Goal: Navigation & Orientation: Understand site structure

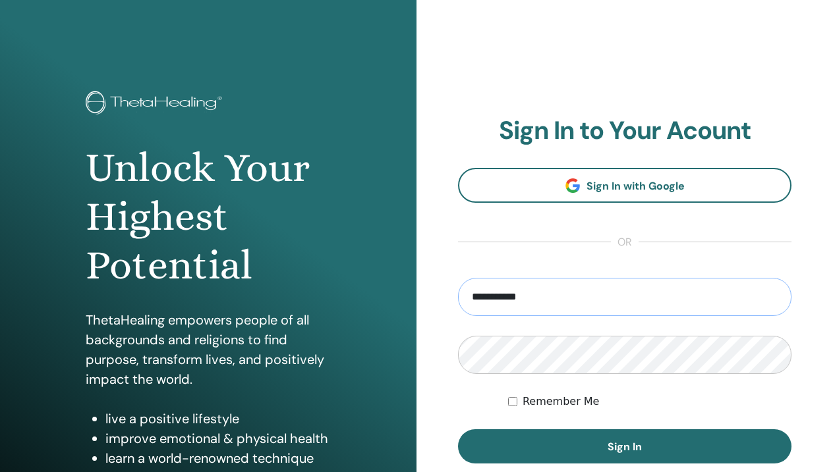
scroll to position [61, 0]
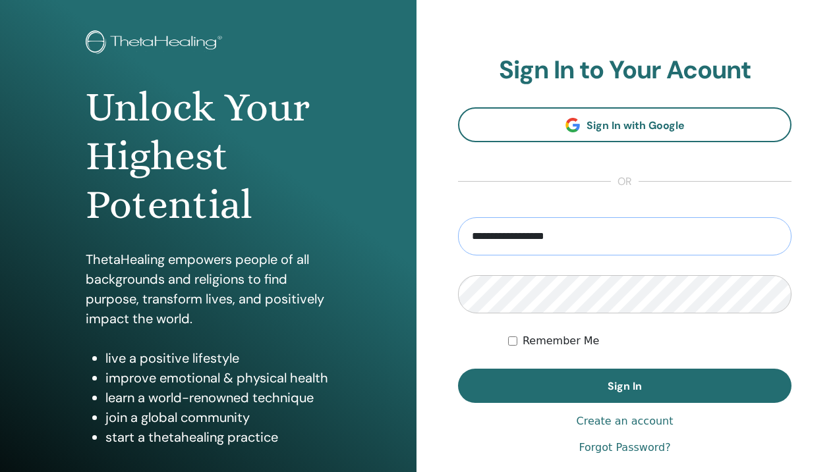
type input "**********"
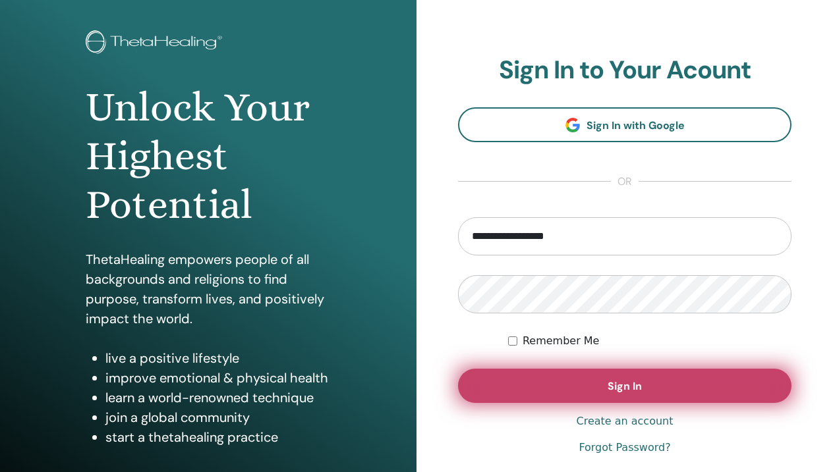
click at [586, 393] on button "Sign In" at bounding box center [624, 386] width 333 height 34
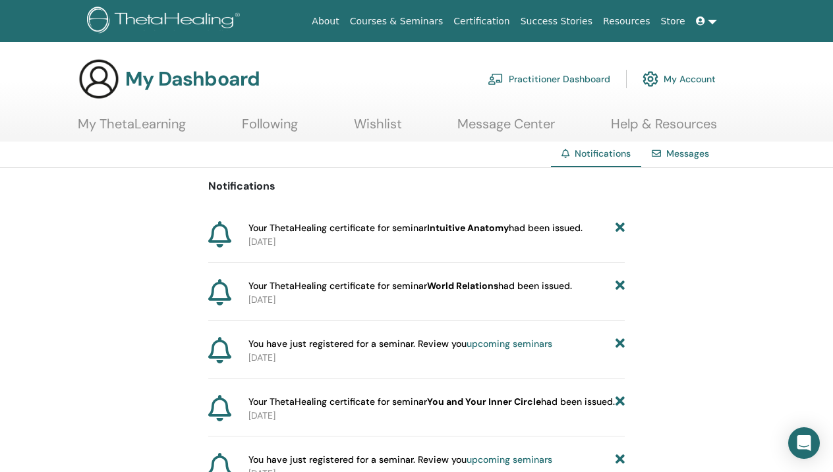
click at [671, 156] on link "Messages" at bounding box center [687, 154] width 43 height 12
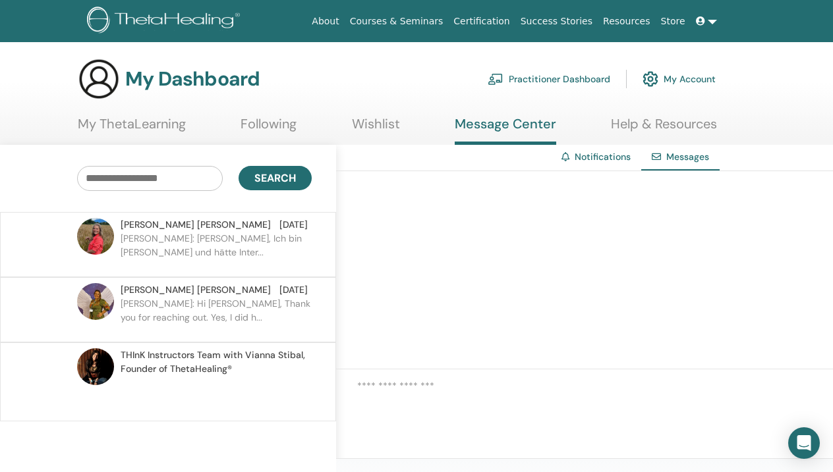
click at [692, 119] on link "Help & Resources" at bounding box center [664, 129] width 106 height 26
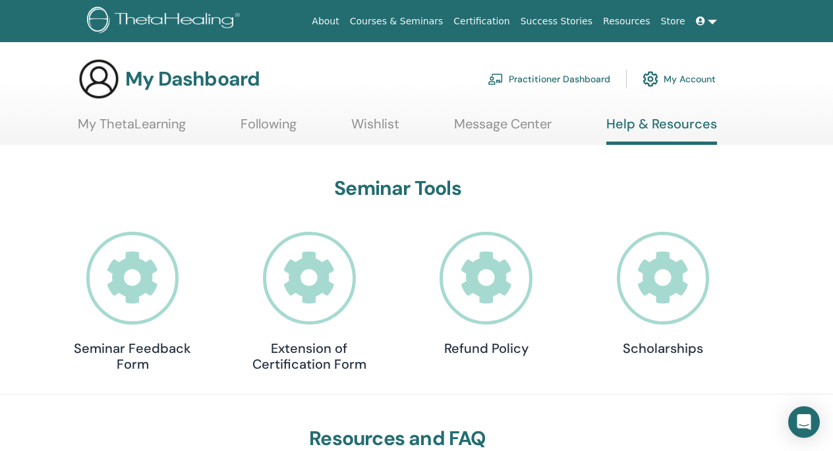
click at [175, 124] on link "My ThetaLearning" at bounding box center [132, 129] width 108 height 26
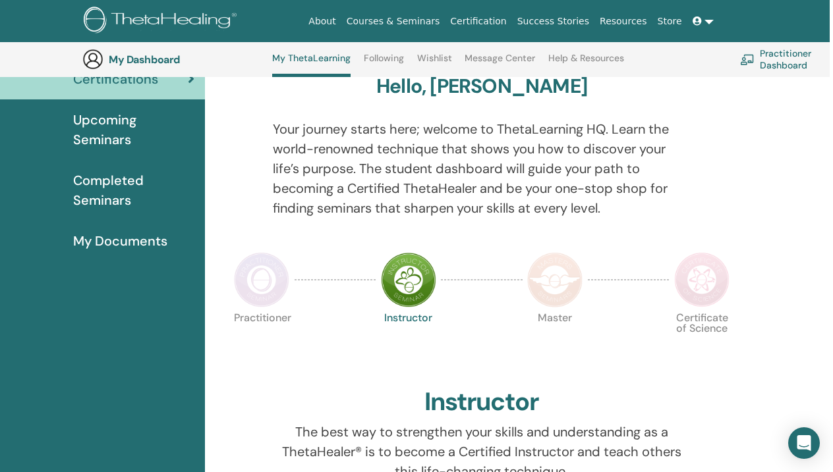
scroll to position [78, 0]
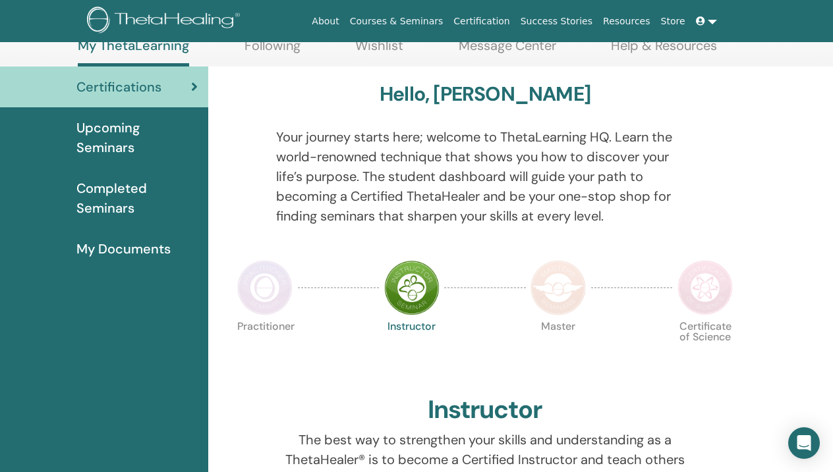
click at [109, 248] on span "My Documents" at bounding box center [123, 249] width 94 height 20
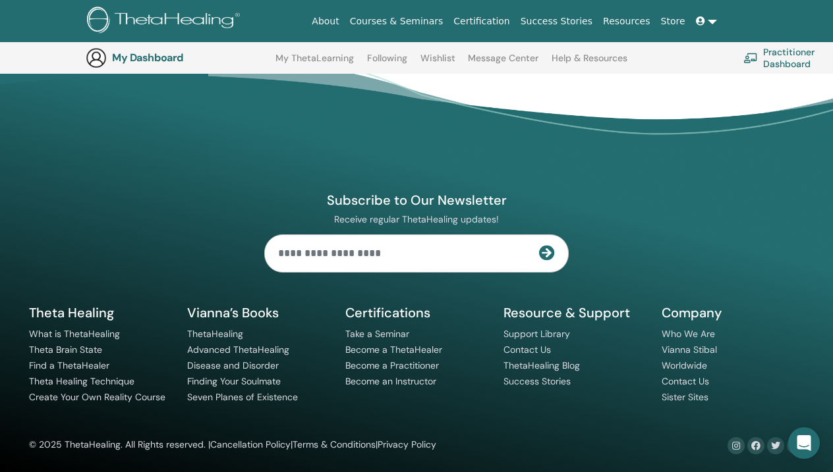
scroll to position [516, 0]
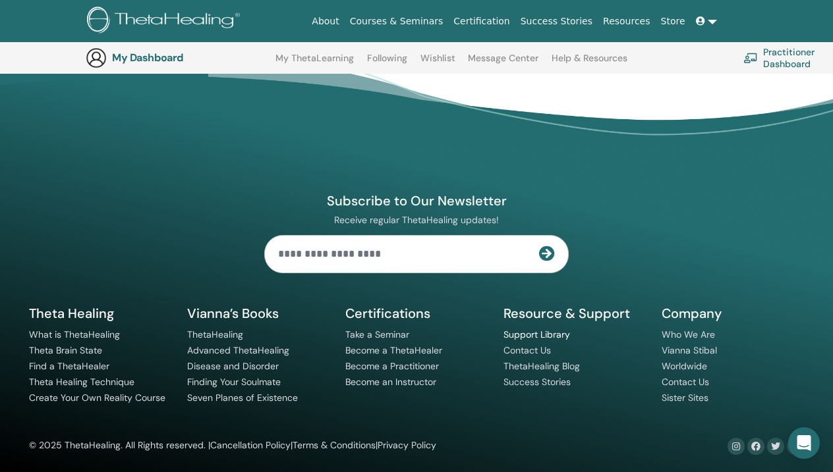
click at [563, 331] on link "Support Library" at bounding box center [536, 335] width 67 height 12
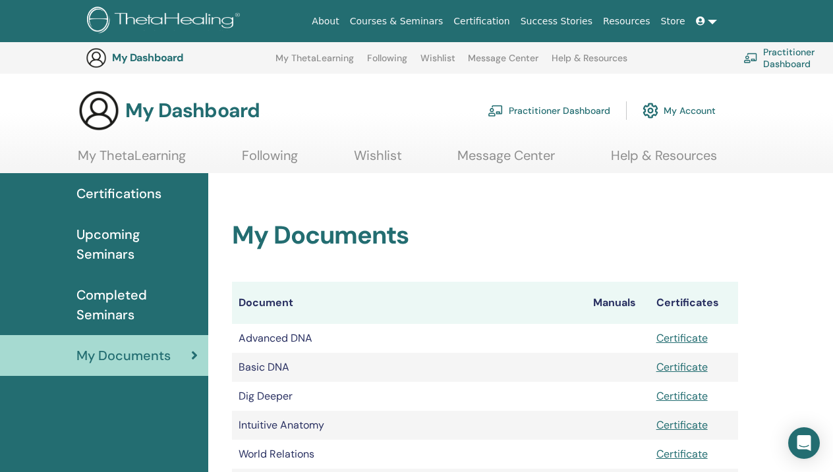
scroll to position [485, 0]
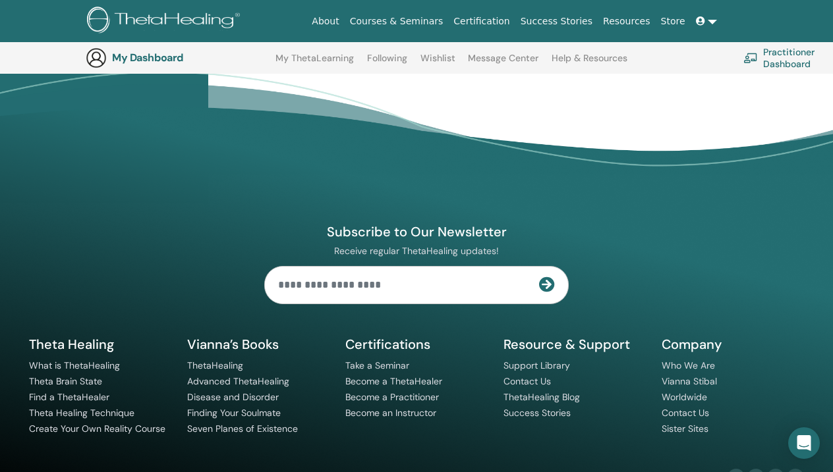
click at [674, 18] on link "Store" at bounding box center [673, 21] width 35 height 24
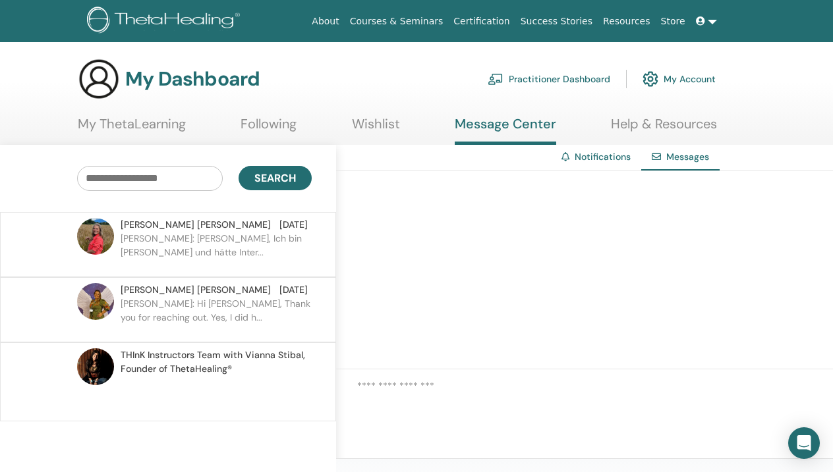
click at [705, 20] on span at bounding box center [702, 21] width 12 height 11
